Goal: Navigation & Orientation: Find specific page/section

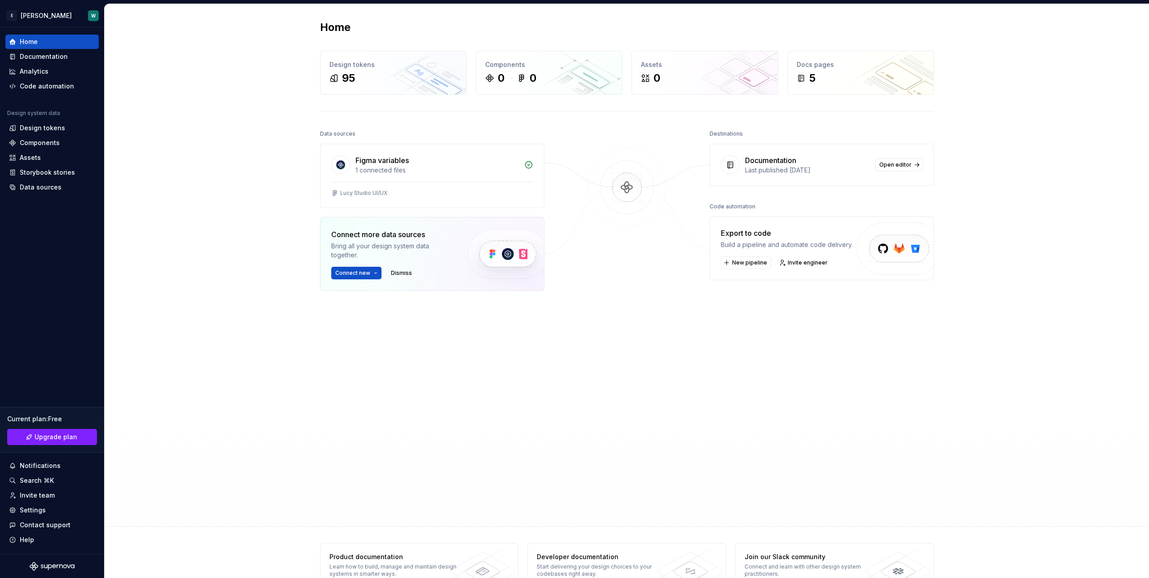
click at [802, 322] on div "Destinations Documentation Last published [DATE] Open editor Code automation Ex…" at bounding box center [821, 300] width 224 height 346
click at [900, 248] on img at bounding box center [896, 258] width 110 height 73
